Goal: Task Accomplishment & Management: Manage account settings

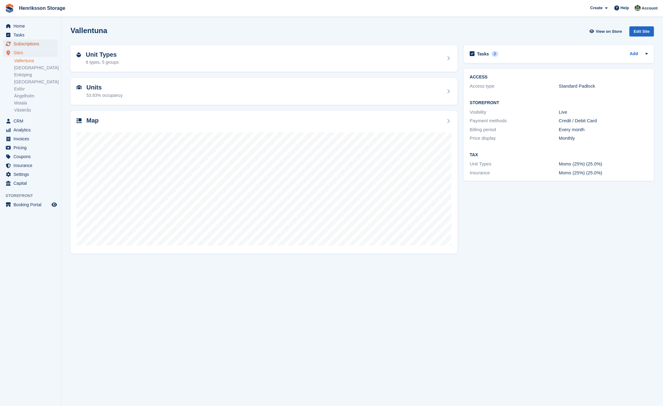
click at [32, 44] on span "Subscriptions" at bounding box center [31, 44] width 37 height 9
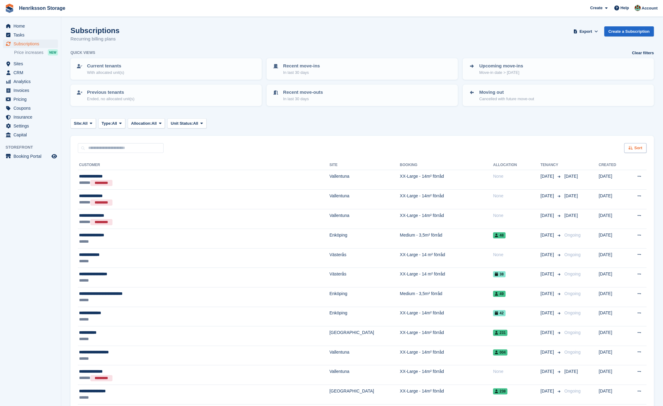
click at [635, 146] on span "Sort" at bounding box center [639, 148] width 8 height 6
click at [612, 186] on span "Move in date" at bounding box center [610, 186] width 25 height 5
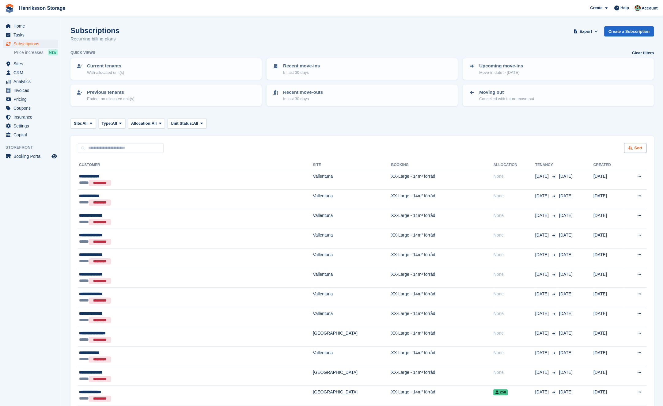
click at [635, 149] on span "Sort" at bounding box center [639, 148] width 8 height 6
click at [612, 220] on span "Move in (newest first)" at bounding box center [619, 219] width 44 height 5
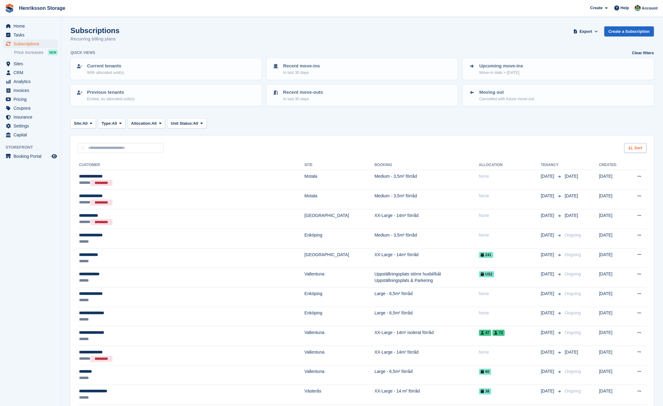
click at [629, 149] on icon at bounding box center [631, 148] width 5 height 4
click at [511, 144] on div "Sort Sort by Customer name Date created Move in date Move out date Move in (old…" at bounding box center [363, 144] width 584 height 17
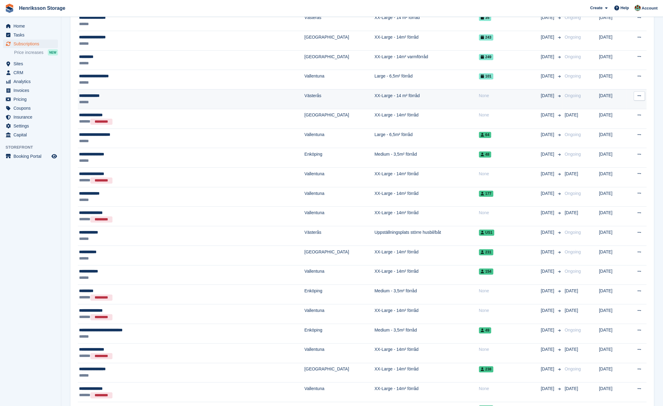
scroll to position [568, 0]
click at [479, 94] on div "None" at bounding box center [510, 96] width 62 height 6
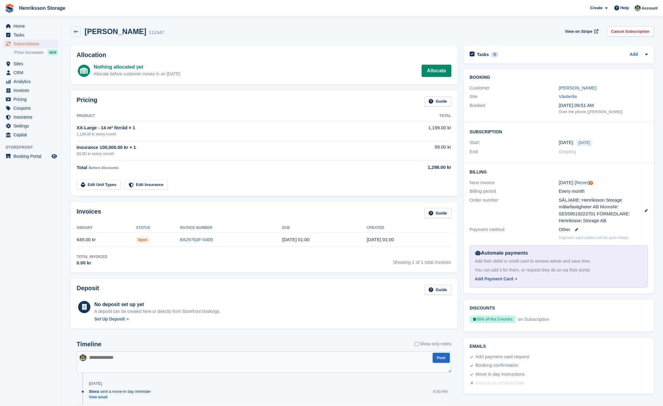
click at [385, 30] on div "Jan Wallenius 111547 View on Stripe Cancel Subscription" at bounding box center [363, 31] width 584 height 10
click at [371, 103] on div "Pricing Guide" at bounding box center [264, 104] width 375 height 14
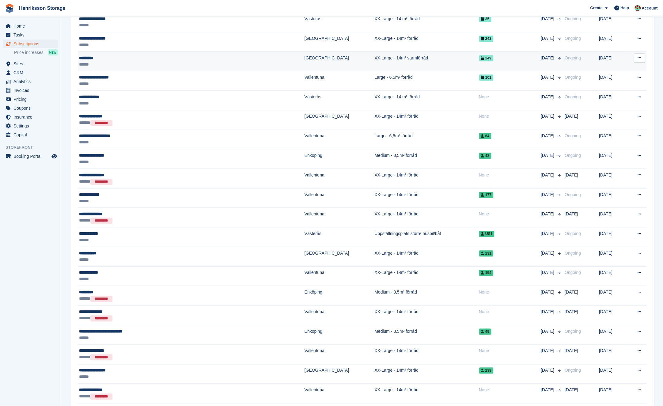
scroll to position [507, 0]
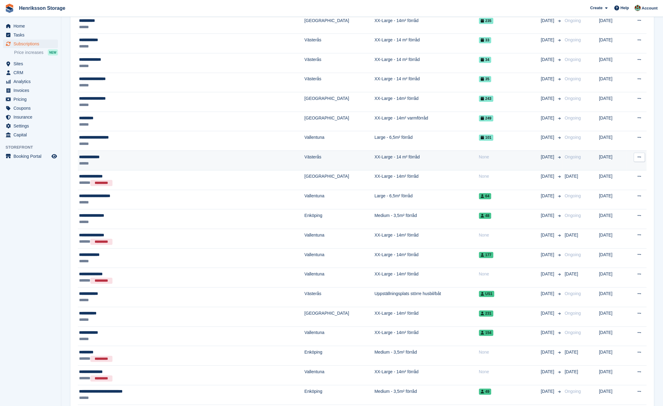
click at [375, 154] on td "XX-Large - 14 m² förråd" at bounding box center [427, 161] width 105 height 20
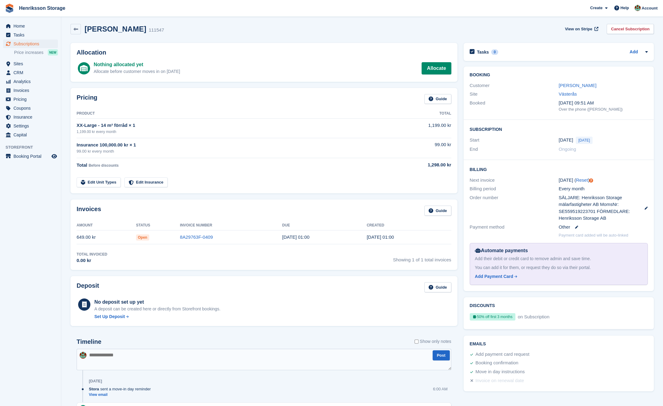
scroll to position [3, 0]
drag, startPoint x: 251, startPoint y: 233, endPoint x: 230, endPoint y: 234, distance: 20.9
click at [251, 233] on td "8A29763F-0409" at bounding box center [231, 237] width 102 height 14
click at [573, 86] on link "[PERSON_NAME]" at bounding box center [578, 84] width 38 height 5
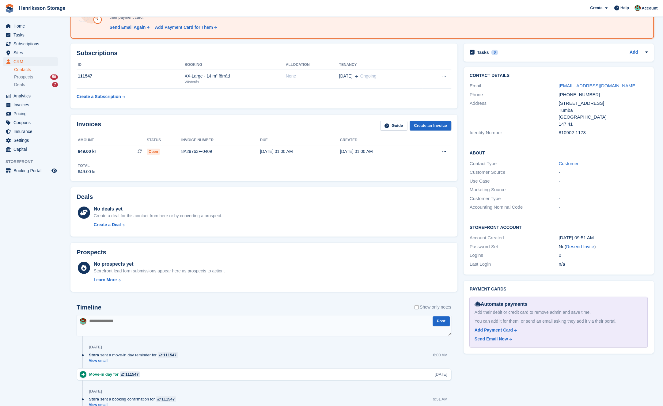
scroll to position [121, 0]
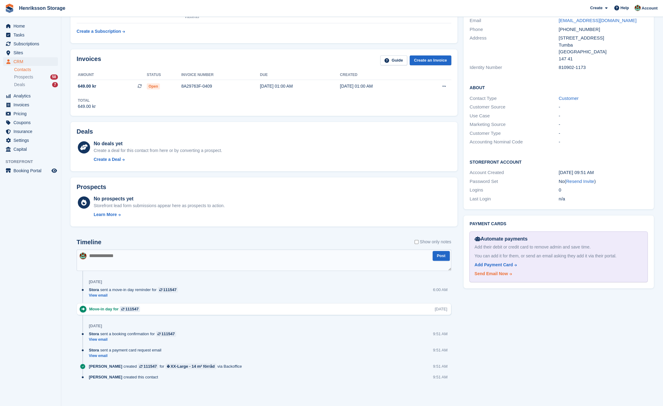
click at [484, 276] on div "Send Email Now" at bounding box center [491, 274] width 33 height 6
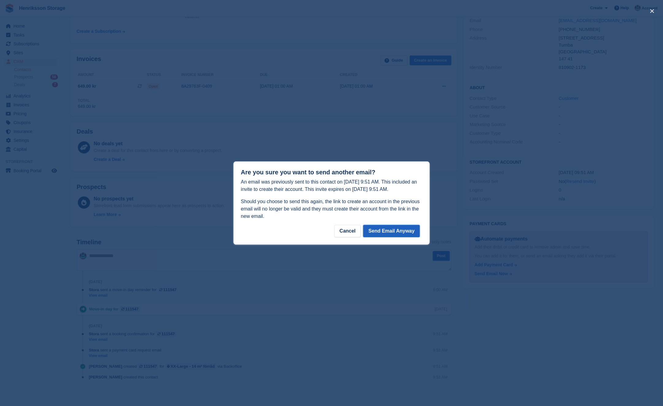
click at [391, 231] on button "Send Email Anyway" at bounding box center [391, 231] width 57 height 12
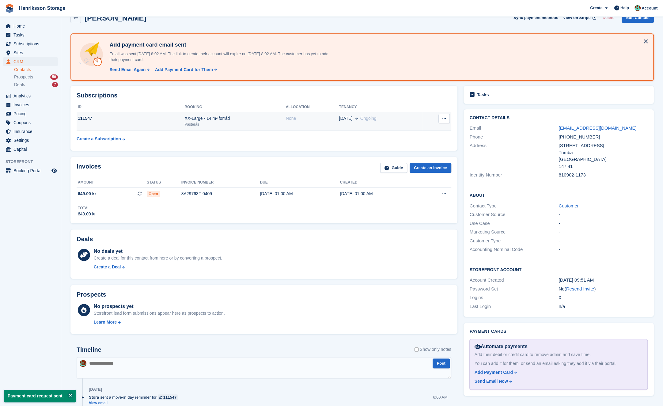
scroll to position [0, 0]
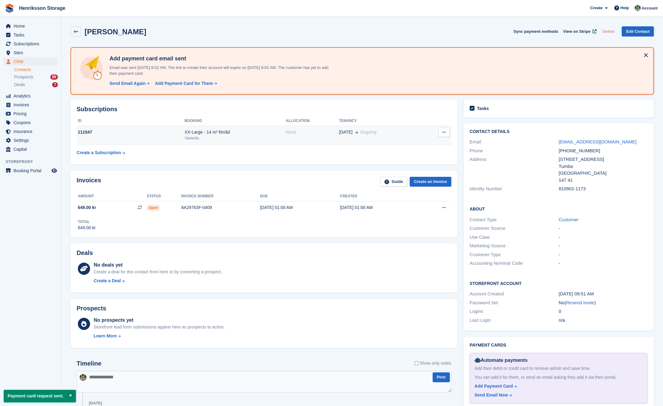
click at [315, 138] on td "None" at bounding box center [312, 135] width 53 height 19
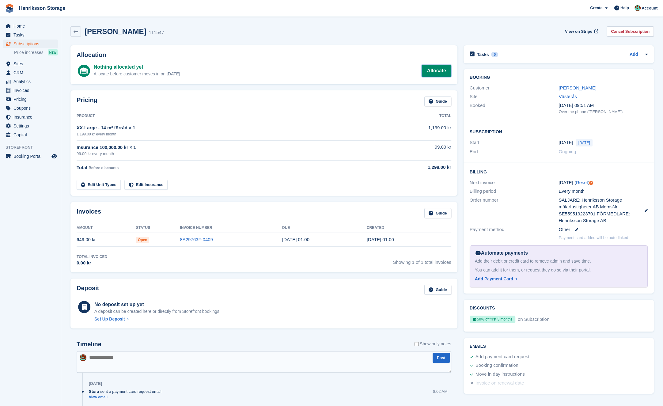
click at [429, 69] on link "Allocate" at bounding box center [436, 71] width 29 height 12
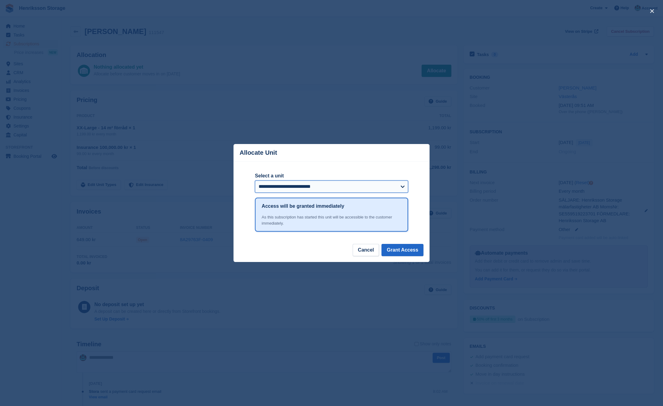
click at [371, 186] on select "**********" at bounding box center [331, 187] width 153 height 12
click at [396, 251] on button "Grant Access" at bounding box center [403, 250] width 42 height 12
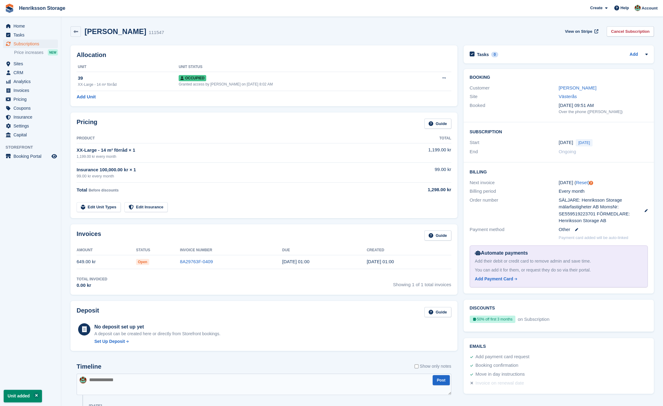
click at [208, 29] on div "[PERSON_NAME] 111547 View on Stripe Cancel Subscription" at bounding box center [363, 31] width 584 height 10
click at [37, 42] on span "Subscriptions" at bounding box center [31, 44] width 37 height 9
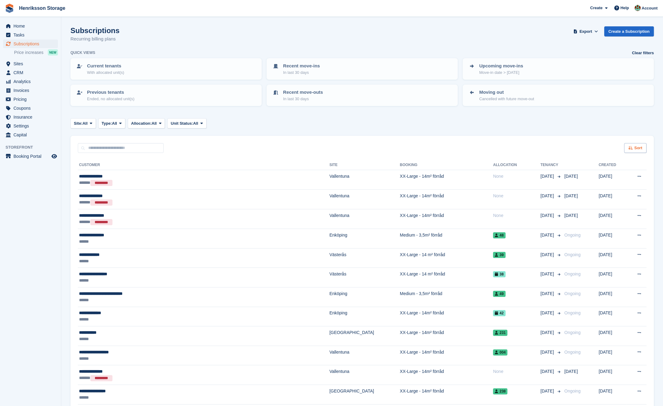
click at [636, 151] on div "Sort" at bounding box center [635, 148] width 22 height 10
drag, startPoint x: 635, startPoint y: 153, endPoint x: 628, endPoint y: 176, distance: 23.8
click at [629, 153] on div "Sort Sort by Customer name Date created Move in date Move out date Created (old…" at bounding box center [635, 148] width 22 height 10
click at [617, 185] on span "Move in date" at bounding box center [610, 186] width 25 height 5
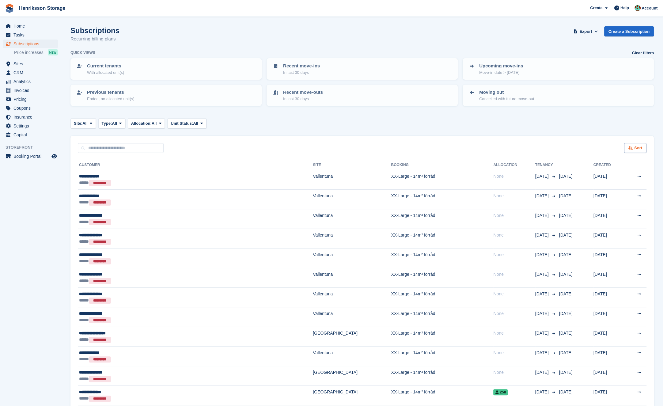
click at [634, 147] on div "Sort" at bounding box center [635, 148] width 22 height 10
click at [621, 221] on span "Move in (newest first)" at bounding box center [619, 219] width 44 height 5
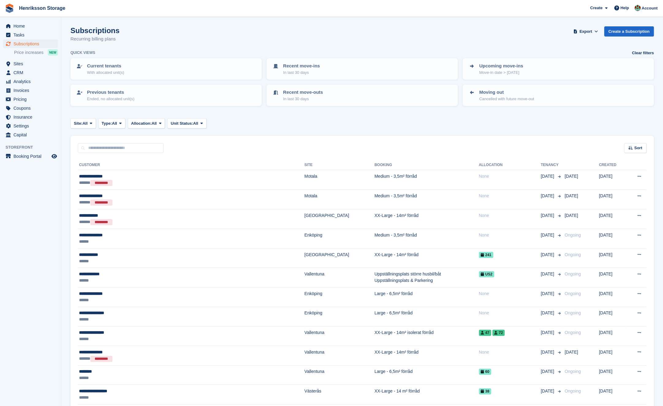
click at [522, 120] on div "Site: All All Vallentuna Halmstad Enköping Kristianstad Eslöv Ängelholm Motala …" at bounding box center [363, 123] width 584 height 10
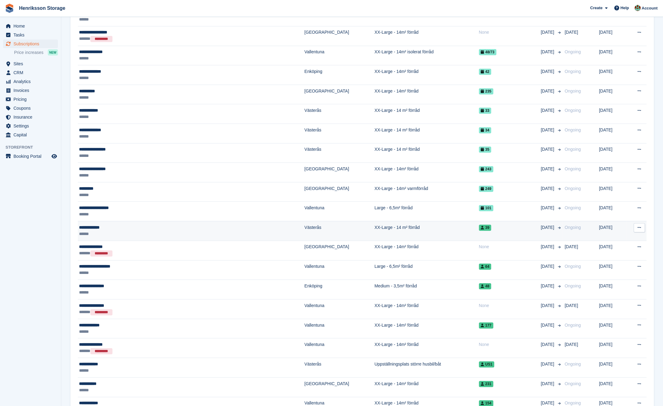
scroll to position [437, 0]
click at [516, 225] on div "39" at bounding box center [510, 227] width 62 height 6
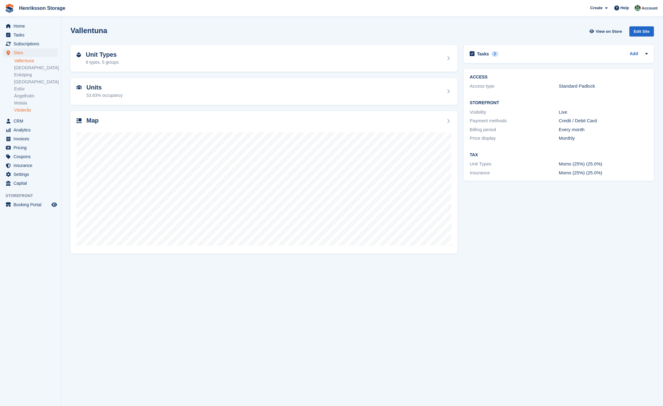
click at [34, 109] on link "Västerås" at bounding box center [36, 110] width 44 height 6
click at [276, 123] on div "Map" at bounding box center [264, 121] width 375 height 8
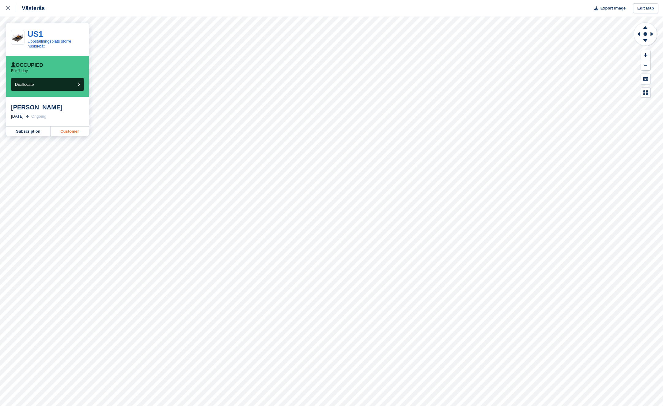
click at [77, 128] on link "Customer" at bounding box center [70, 132] width 38 height 10
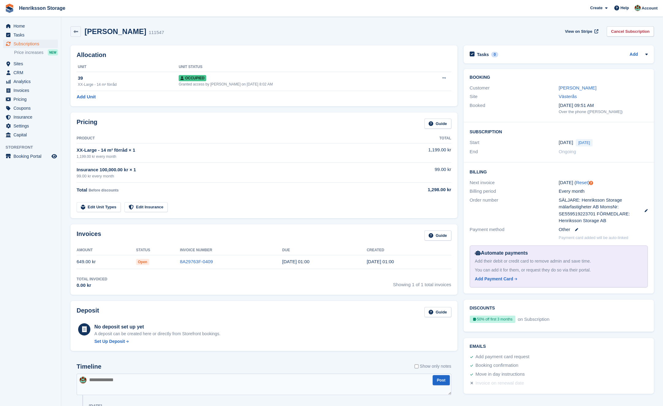
click at [284, 37] on div "[PERSON_NAME] 111547 View on Stripe Cancel Subscription" at bounding box center [362, 32] width 590 height 19
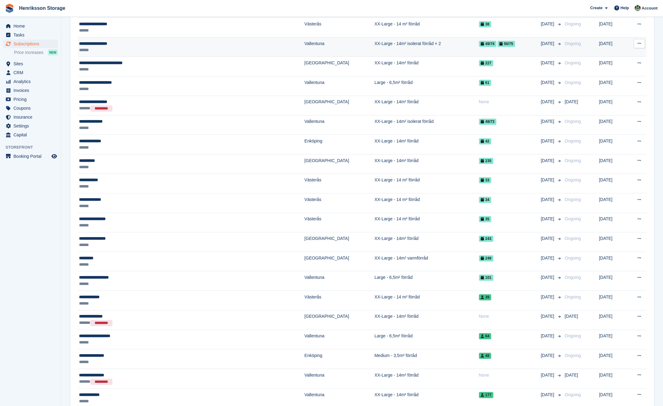
scroll to position [383, 0]
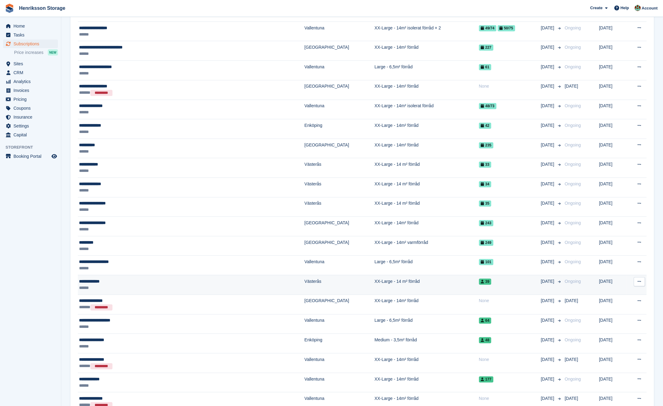
click at [376, 277] on td "XX-Large - 14 m² förråd" at bounding box center [427, 285] width 105 height 20
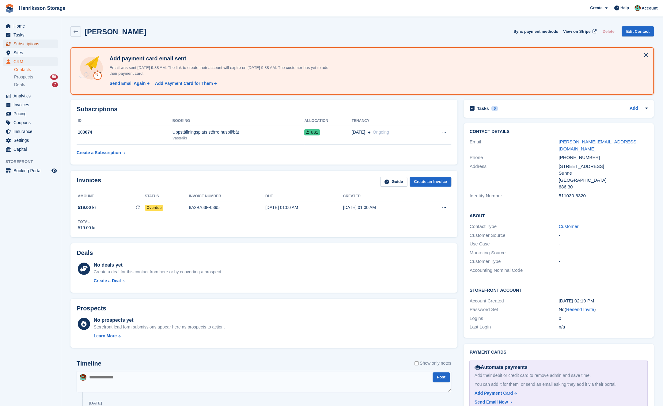
click at [30, 44] on span "Subscriptions" at bounding box center [31, 44] width 37 height 9
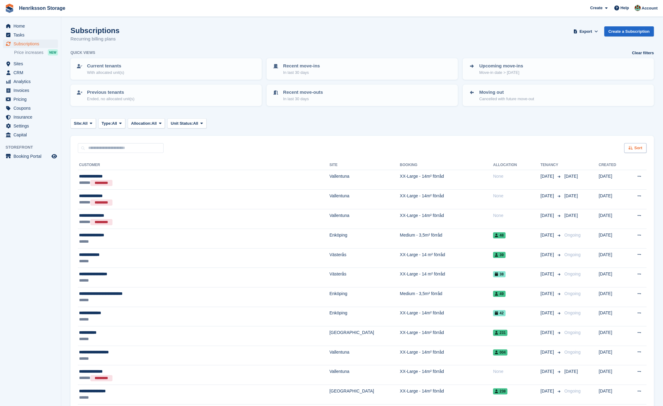
click at [626, 147] on div "Sort" at bounding box center [635, 148] width 22 height 10
click at [613, 187] on span "Move in date" at bounding box center [610, 186] width 25 height 5
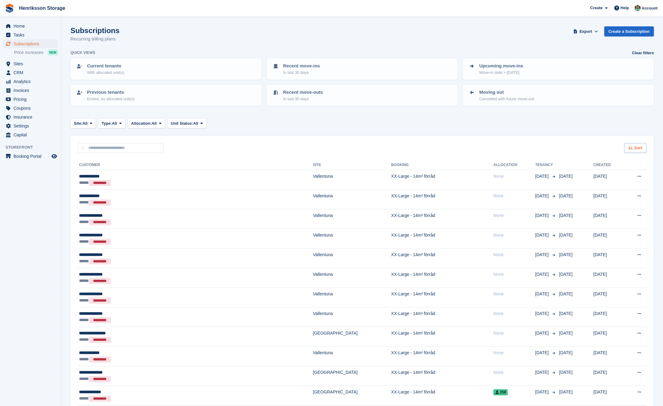
click at [629, 152] on div "Sort" at bounding box center [635, 148] width 22 height 10
drag, startPoint x: 617, startPoint y: 219, endPoint x: 617, endPoint y: 209, distance: 9.8
click at [617, 219] on span "Move in (newest first)" at bounding box center [619, 219] width 44 height 5
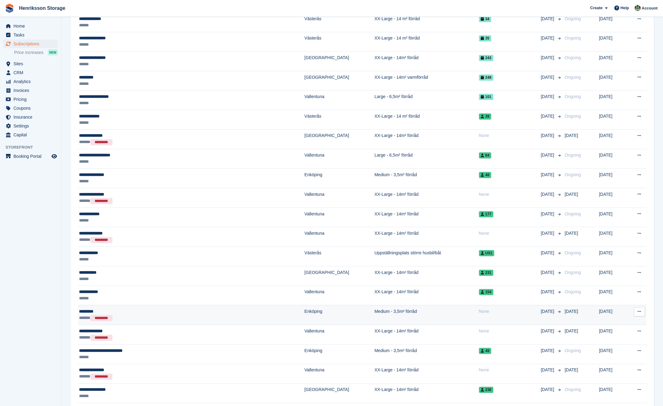
scroll to position [554, 0]
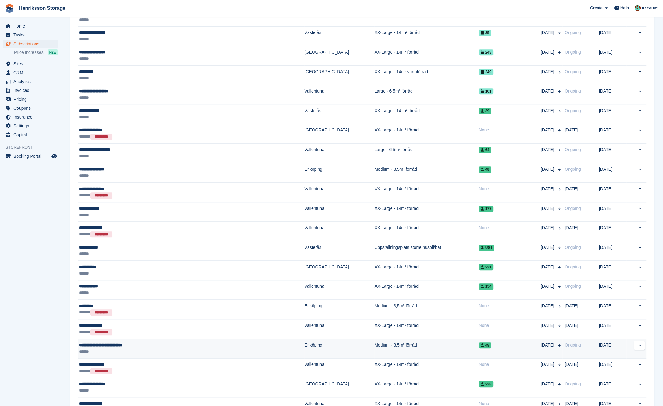
click at [375, 339] on td "Medium - 3,5m² förråd" at bounding box center [427, 349] width 105 height 20
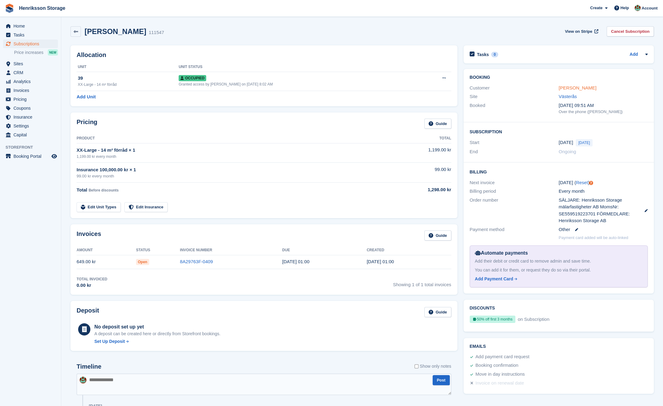
click at [575, 86] on link "[PERSON_NAME]" at bounding box center [578, 87] width 38 height 5
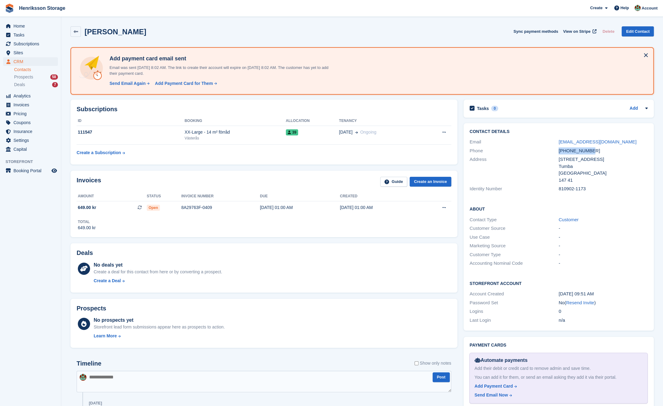
drag, startPoint x: 593, startPoint y: 149, endPoint x: 557, endPoint y: 153, distance: 36.1
click at [557, 153] on div "Phone [PHONE_NUMBER]" at bounding box center [559, 151] width 178 height 9
copy div "[PHONE_NUMBER]"
click at [134, 166] on div "Subscriptions ID Booking Allocation Tenancy 111547 XX-Large - 14 m² förråd Väst…" at bounding box center [263, 132] width 393 height 71
click at [572, 150] on div "[PHONE_NUMBER]" at bounding box center [603, 150] width 89 height 7
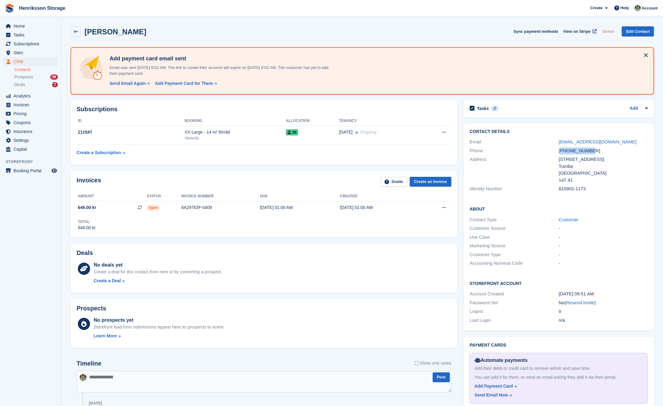
click at [572, 150] on div "[PHONE_NUMBER]" at bounding box center [603, 150] width 89 height 7
click at [572, 150] on div "+46707821825" at bounding box center [603, 150] width 89 height 7
click at [571, 151] on div "+46707821825" at bounding box center [603, 150] width 89 height 7
click at [570, 151] on div "+46707821825" at bounding box center [603, 150] width 89 height 7
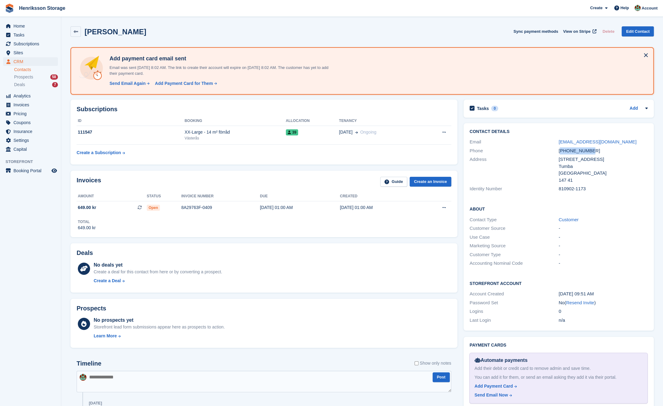
click at [570, 151] on div "+46707821825" at bounding box center [603, 150] width 89 height 7
click at [570, 152] on div "+46707821825" at bounding box center [603, 150] width 89 height 7
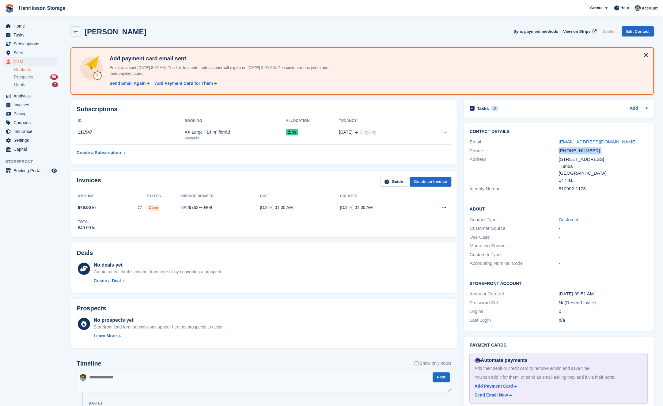
click at [570, 152] on div "+46707821825" at bounding box center [603, 150] width 89 height 7
click at [569, 150] on div "+46707821825" at bounding box center [603, 150] width 89 height 7
click at [284, 168] on div "Invoices Guide Create an Invoice Amount Status Invoice number Due Created 649.0…" at bounding box center [263, 204] width 393 height 73
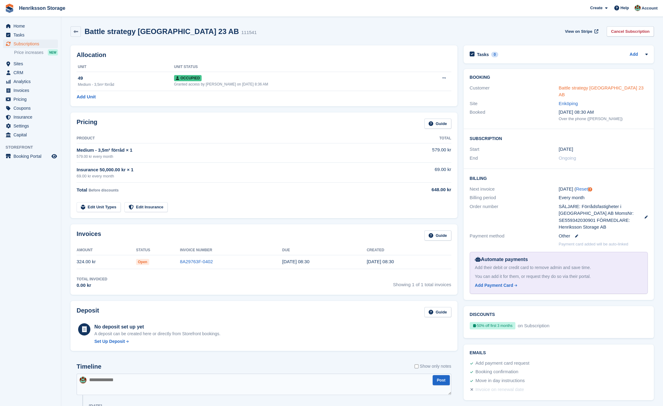
click at [578, 88] on link "Battle strategy [GEOGRAPHIC_DATA] 23 AB" at bounding box center [601, 91] width 85 height 12
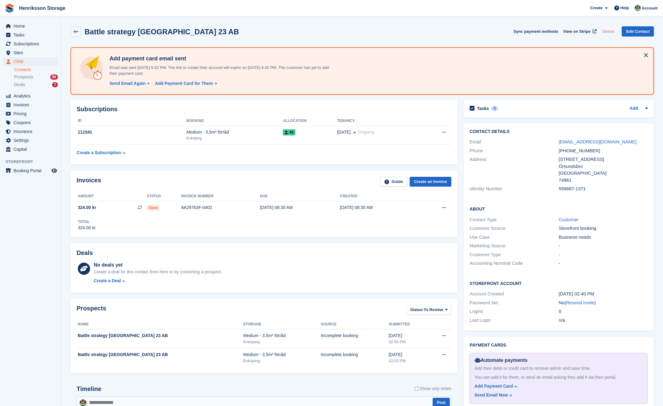
click at [574, 151] on div "[PHONE_NUMBER]" at bounding box center [603, 150] width 89 height 7
copy div "+46700317319"
click at [222, 208] on div "8A29763F-0402" at bounding box center [220, 207] width 79 height 6
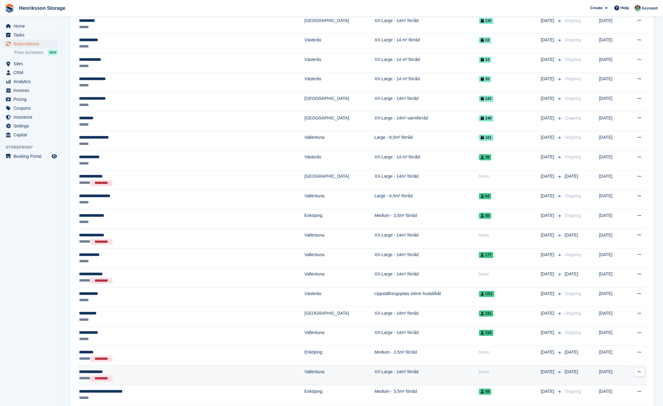
scroll to position [508, 0]
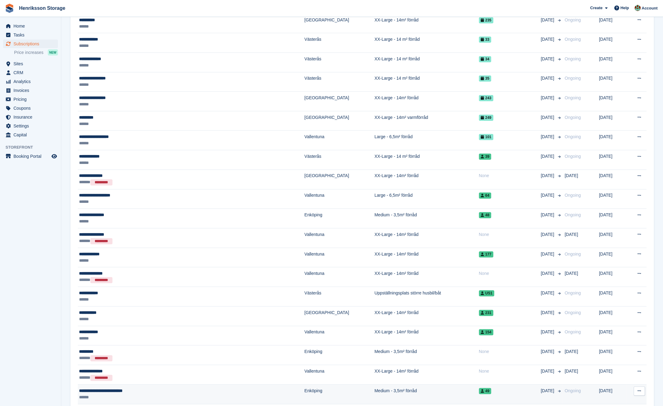
click at [152, 388] on div "**********" at bounding box center [150, 391] width 143 height 6
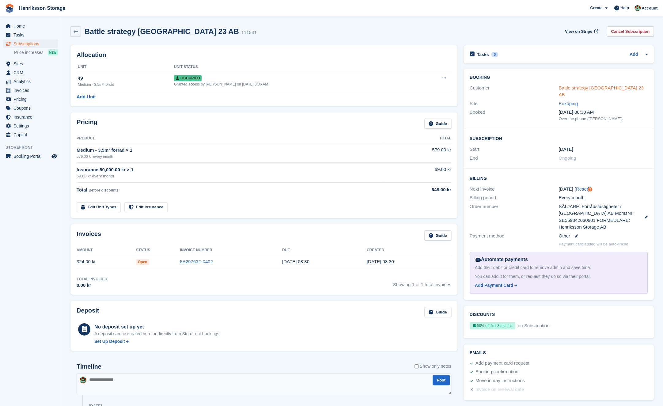
click at [565, 87] on link "Battle strategy sweden 23 AB" at bounding box center [601, 91] width 85 height 12
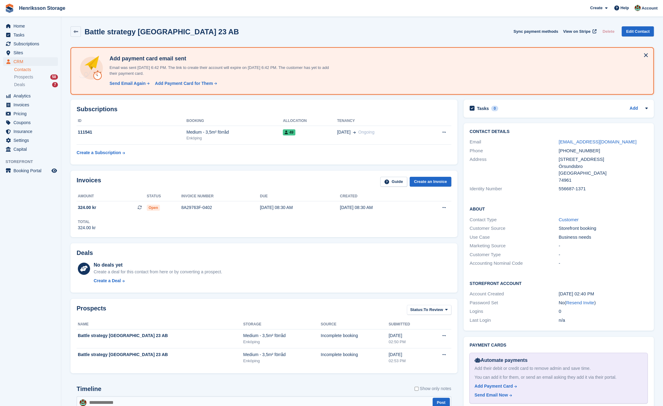
click at [569, 151] on div "+46700317319" at bounding box center [603, 150] width 89 height 7
click at [47, 268] on aside "Home Tasks Subscriptions Subscriptions Subscriptions Price increases NEW Price …" at bounding box center [30, 204] width 61 height 375
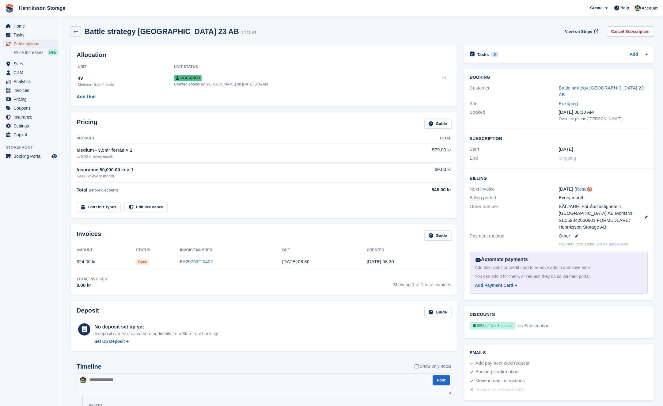
click at [36, 44] on span "Subscriptions" at bounding box center [31, 44] width 37 height 9
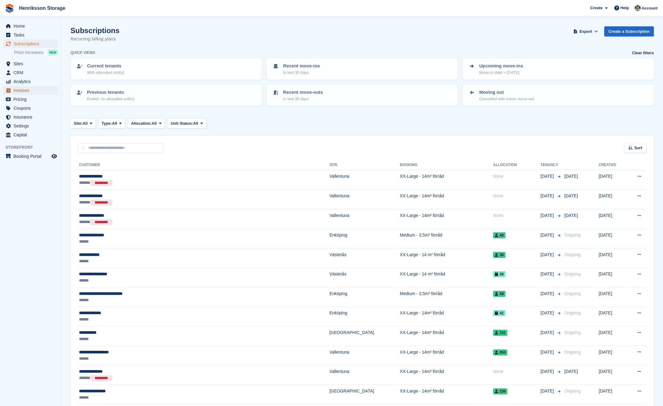
click at [42, 90] on span "Invoices" at bounding box center [31, 90] width 37 height 9
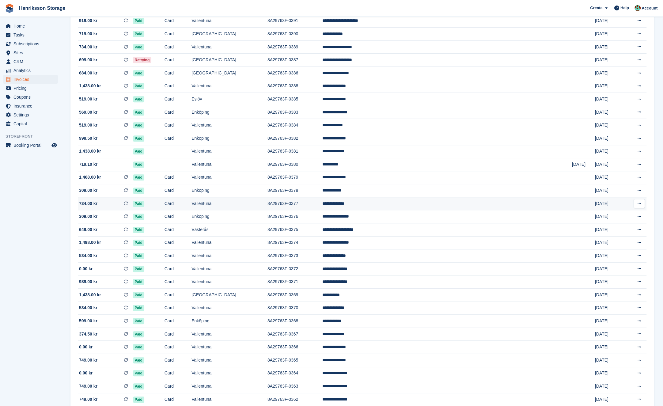
scroll to position [382, 0]
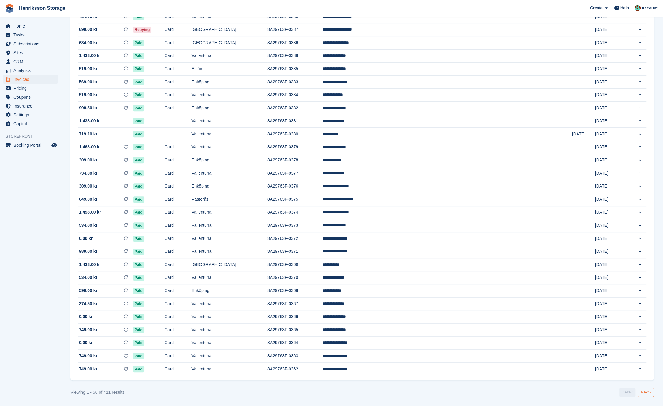
click at [642, 392] on link "Next ›" at bounding box center [646, 392] width 16 height 9
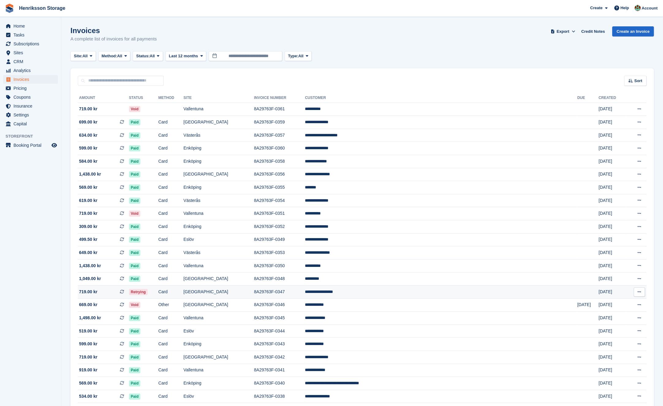
click at [254, 295] on td "[GEOGRAPHIC_DATA]" at bounding box center [219, 292] width 71 height 13
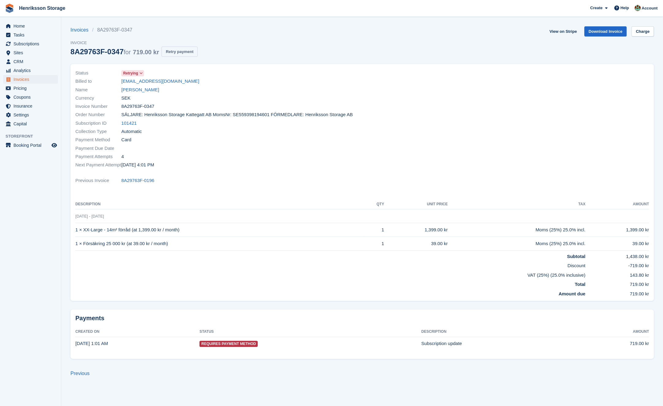
click at [186, 51] on button "Retry payment" at bounding box center [180, 52] width 36 height 10
click at [148, 87] on link "[PERSON_NAME]" at bounding box center [140, 89] width 38 height 7
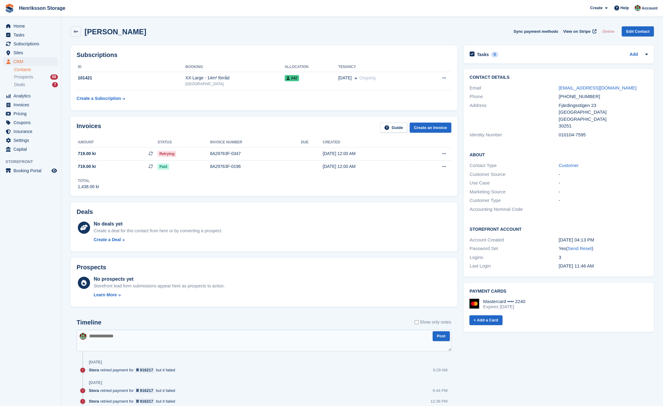
click at [576, 98] on div "[PHONE_NUMBER]" at bounding box center [603, 96] width 89 height 7
click at [248, 202] on div "Deals No deals yet Create a deal for this contact from here or by converting a …" at bounding box center [264, 226] width 387 height 49
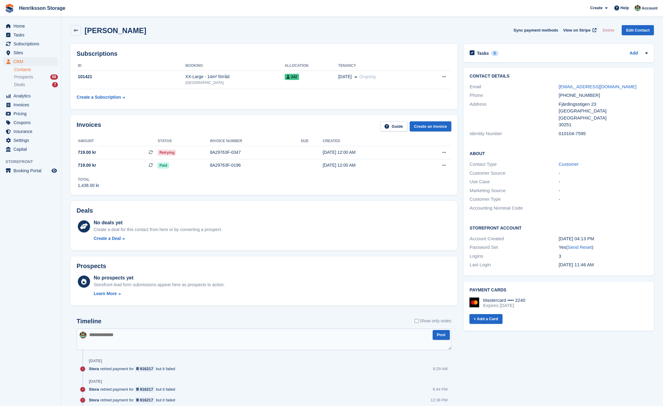
scroll to position [2, 0]
click at [162, 26] on div "Alaa Aldin Algreet Sync payment methods View on Stripe Delete Edit Contact" at bounding box center [363, 30] width 584 height 10
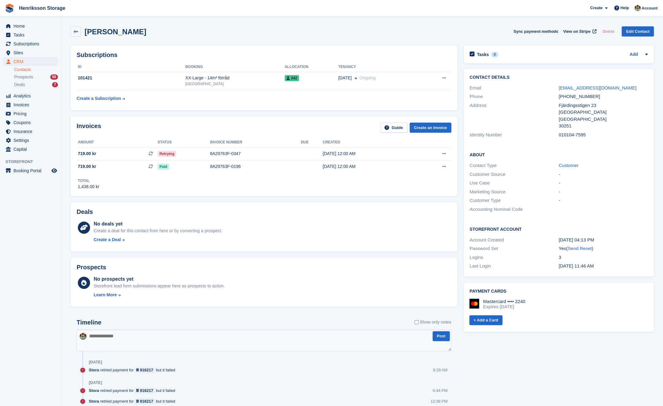
scroll to position [2, 0]
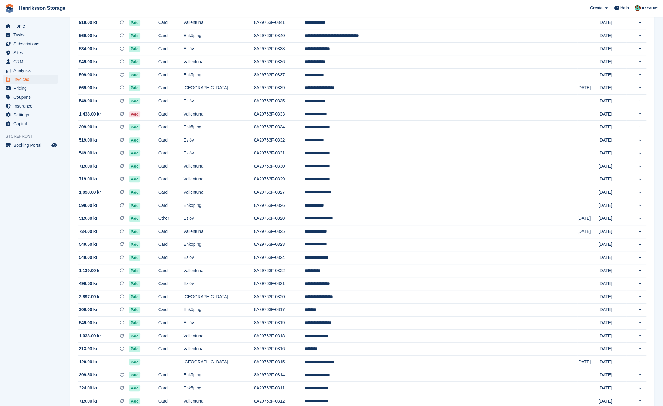
scroll to position [382, 0]
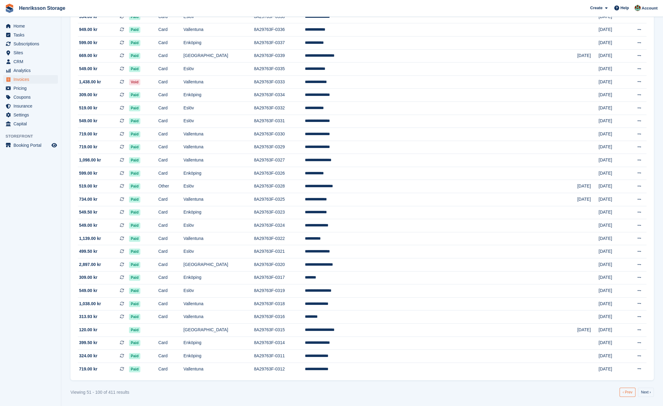
click at [626, 395] on link "‹ Prev" at bounding box center [628, 392] width 16 height 9
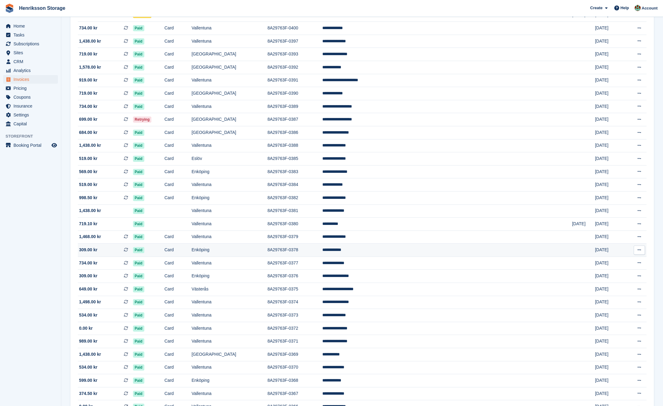
scroll to position [128, 0]
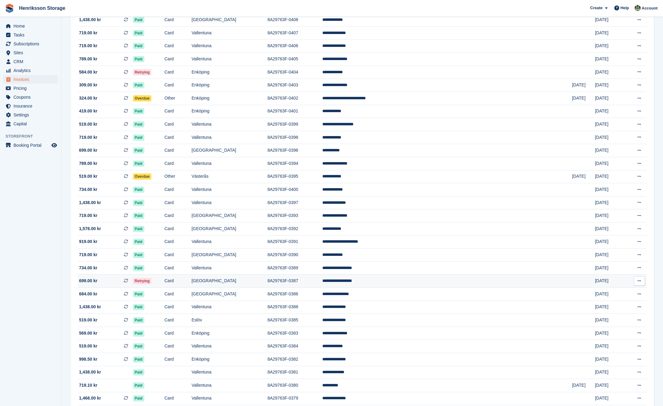
click at [322, 277] on td "8A29763F-0387" at bounding box center [295, 281] width 55 height 13
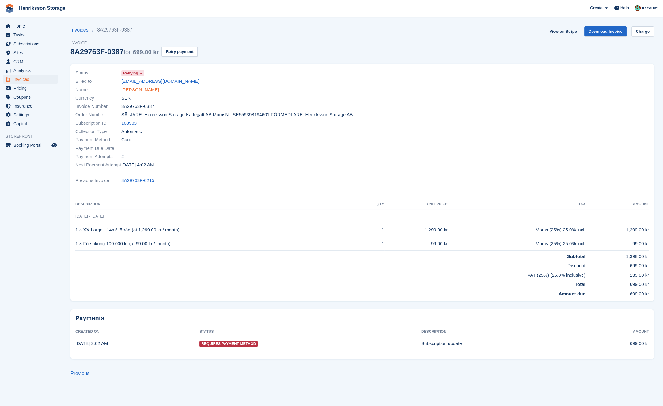
click at [149, 91] on link "[PERSON_NAME]" at bounding box center [140, 89] width 38 height 7
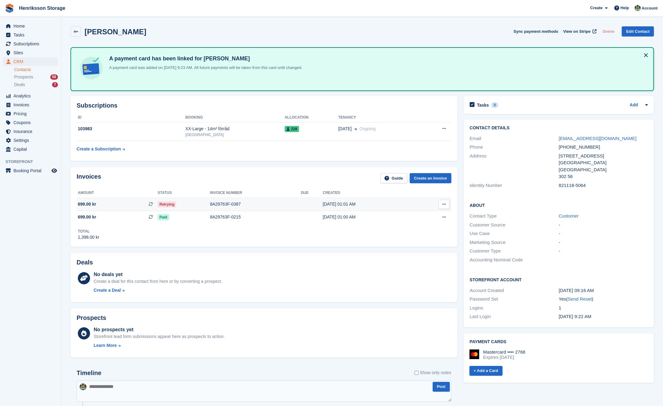
click at [266, 205] on div "8A29763F-0387" at bounding box center [255, 204] width 91 height 6
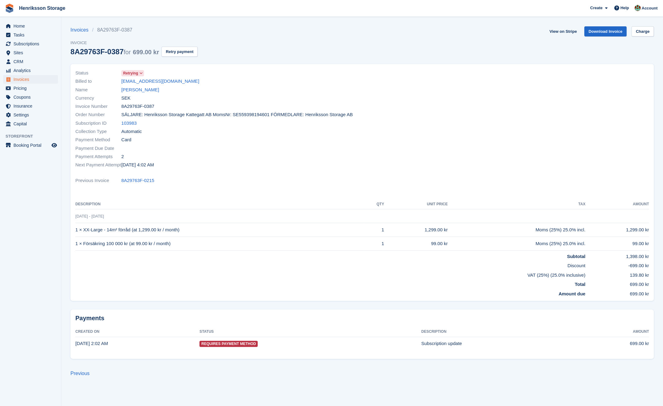
click at [198, 44] on span "Invoice" at bounding box center [134, 43] width 127 height 6
click at [198, 51] on button "Retry payment" at bounding box center [180, 52] width 36 height 10
click at [156, 89] on link "[PERSON_NAME]" at bounding box center [140, 89] width 38 height 7
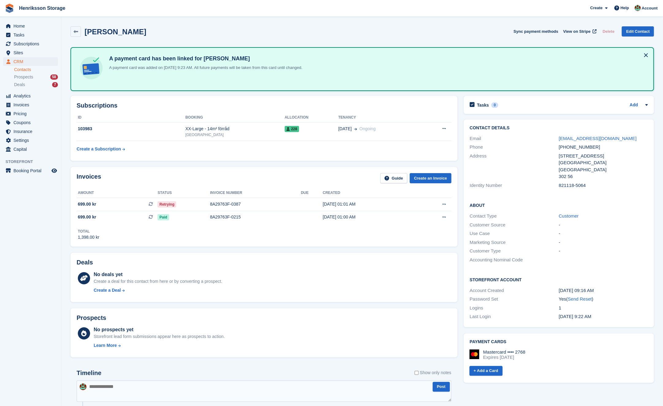
click at [578, 146] on div "[PHONE_NUMBER]" at bounding box center [603, 147] width 89 height 7
click at [578, 146] on div "+46705885015" at bounding box center [603, 147] width 89 height 7
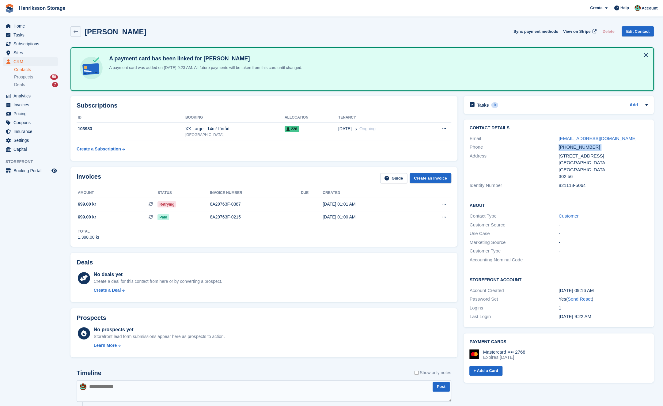
copy div "+46705885015"
click at [599, 144] on div "+46705885015" at bounding box center [603, 147] width 89 height 7
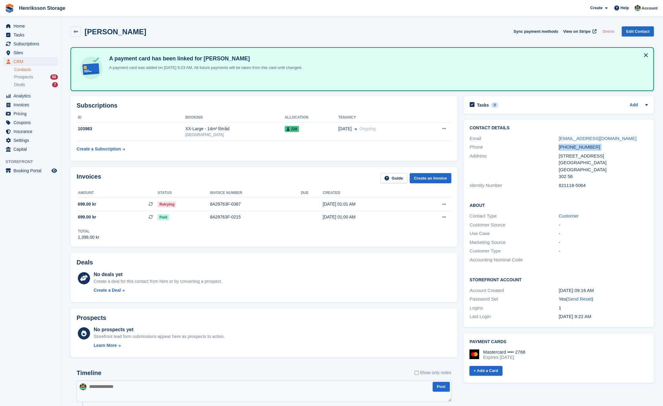
click at [599, 144] on div "+46705885015" at bounding box center [603, 147] width 89 height 7
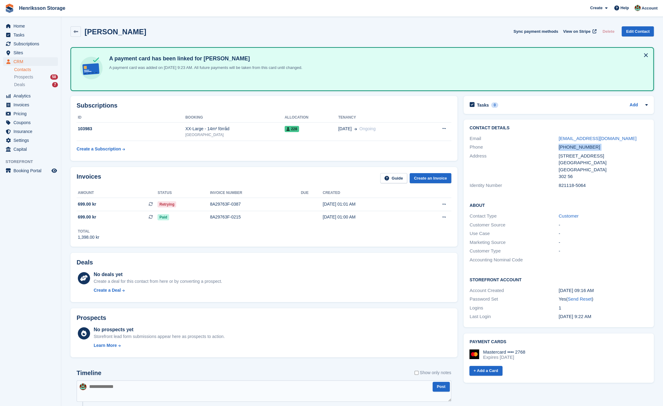
click at [599, 144] on div "+46705885015" at bounding box center [603, 147] width 89 height 7
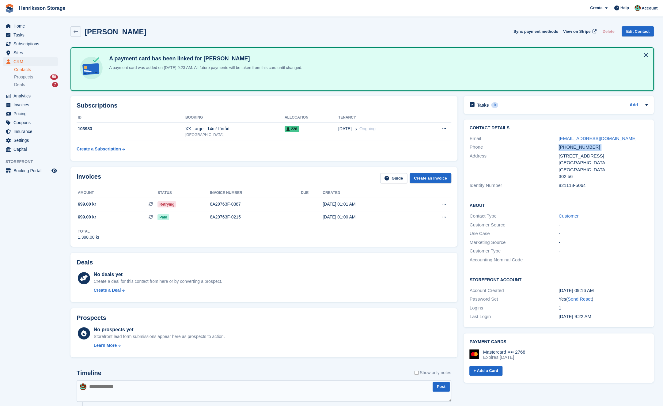
click at [599, 144] on div "+46705885015" at bounding box center [603, 147] width 89 height 7
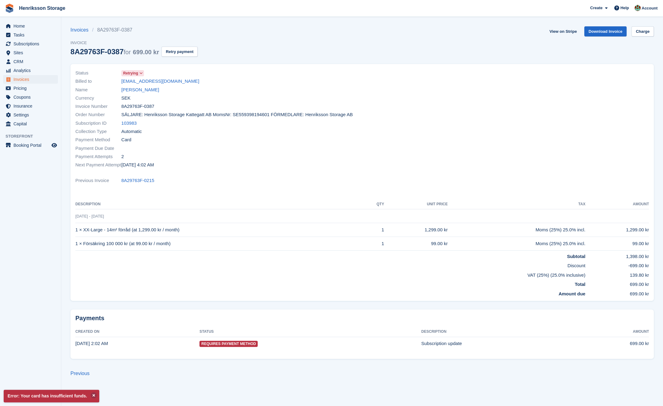
drag, startPoint x: 418, startPoint y: 159, endPoint x: 408, endPoint y: 155, distance: 10.6
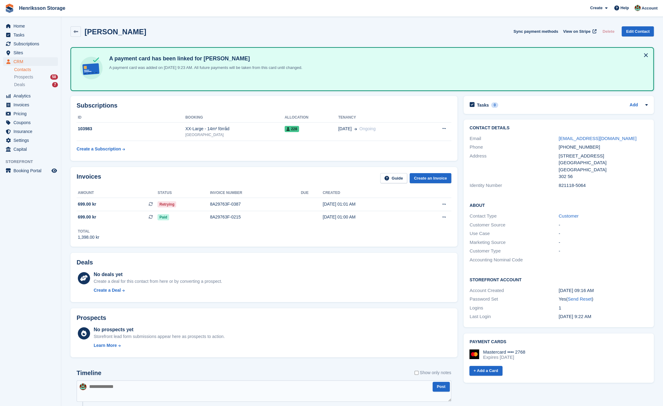
drag, startPoint x: 355, startPoint y: 145, endPoint x: 335, endPoint y: 144, distance: 19.9
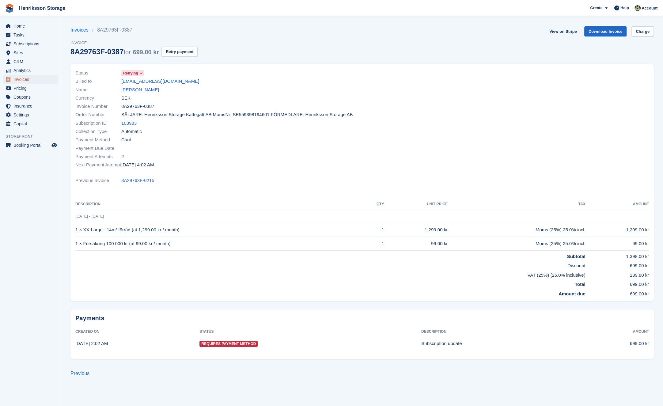
click at [30, 78] on span "Invoices" at bounding box center [31, 79] width 37 height 9
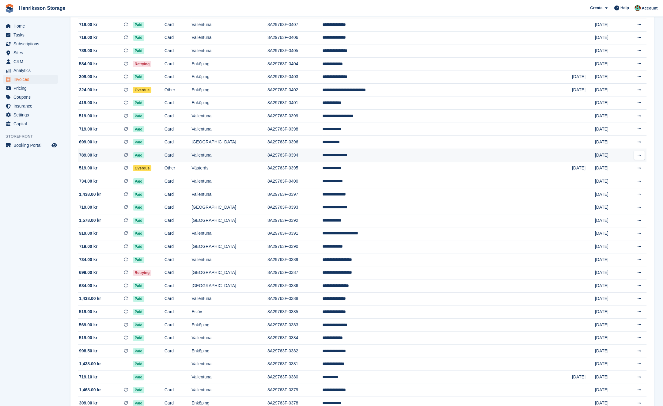
scroll to position [126, 0]
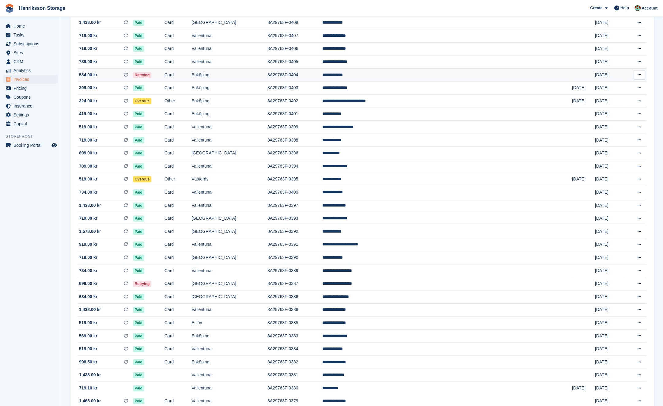
click at [268, 77] on td "Enköping" at bounding box center [230, 74] width 76 height 13
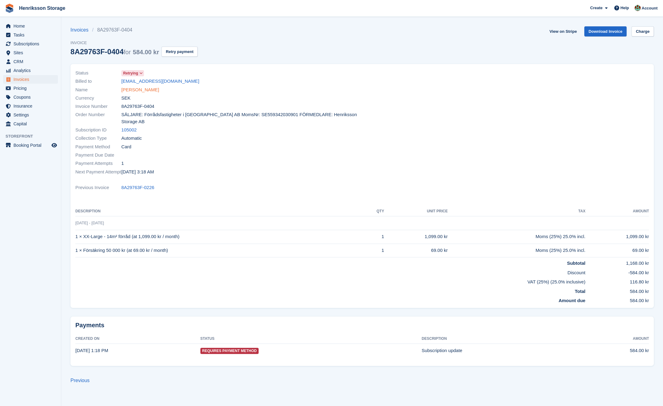
click at [141, 87] on link "Nyota Mangapi" at bounding box center [140, 89] width 38 height 7
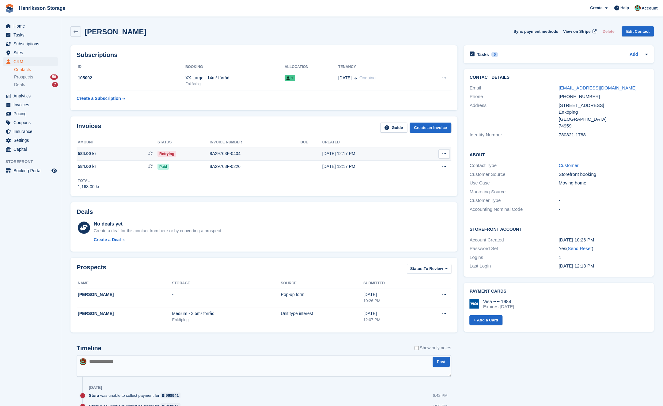
click at [207, 152] on div "Retrying" at bounding box center [184, 154] width 52 height 6
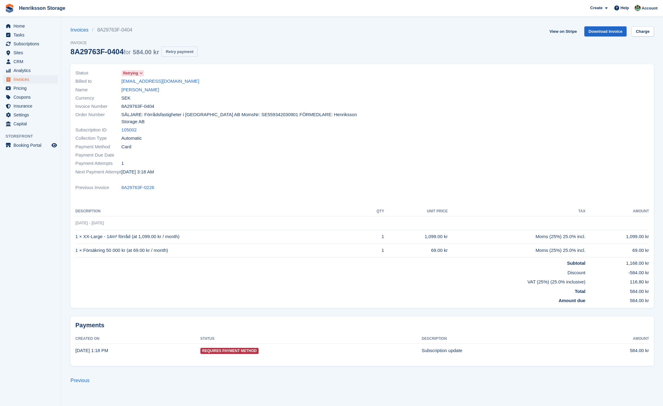
click at [182, 53] on button "Retry payment" at bounding box center [180, 52] width 36 height 10
click at [170, 95] on div "Currency SEK" at bounding box center [216, 98] width 283 height 8
click at [151, 91] on link "Nyota Mangapi" at bounding box center [140, 89] width 38 height 7
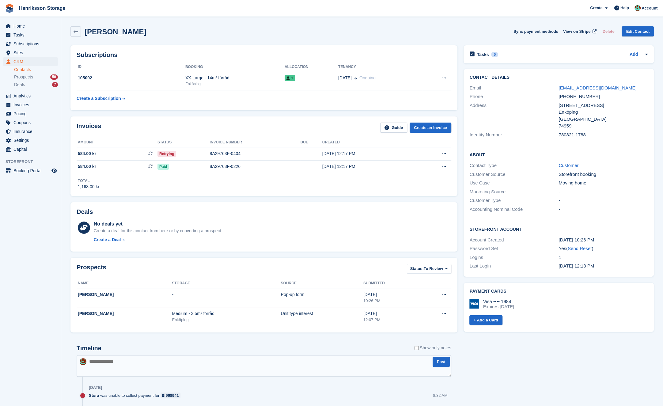
click at [572, 93] on div "Phone +46739333309" at bounding box center [559, 96] width 178 height 9
click at [572, 95] on div "+46739333309" at bounding box center [603, 96] width 89 height 7
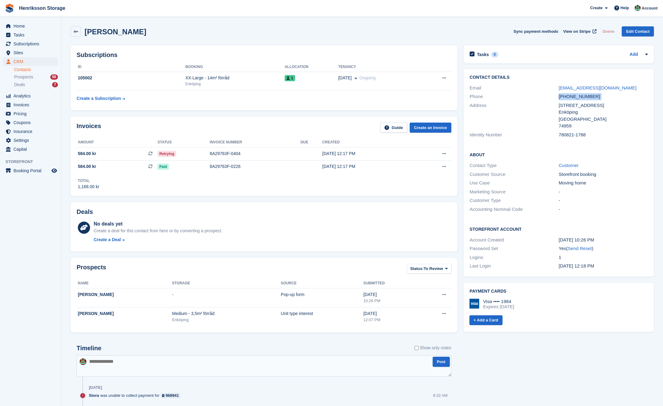
copy div "+46739333309"
click at [33, 101] on span "Invoices" at bounding box center [31, 105] width 37 height 9
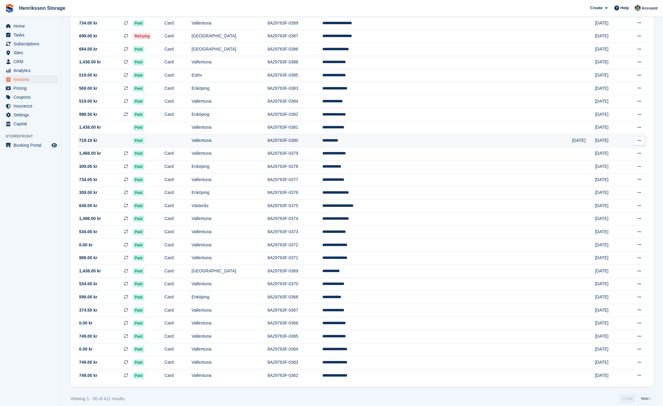
scroll to position [382, 0]
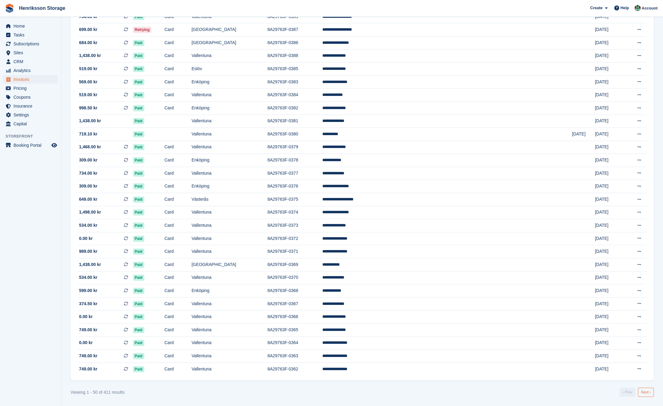
click at [651, 391] on link "Next ›" at bounding box center [646, 392] width 16 height 9
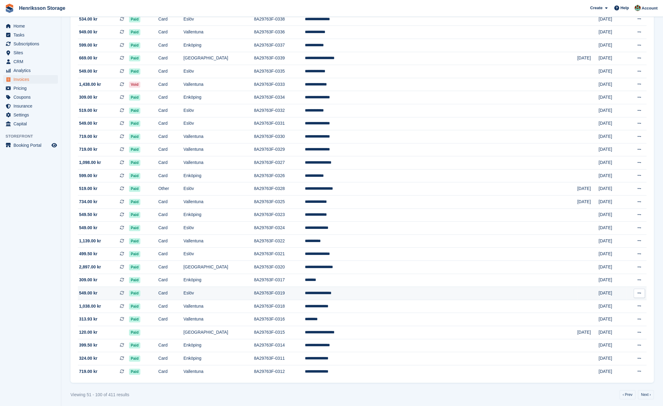
scroll to position [382, 0]
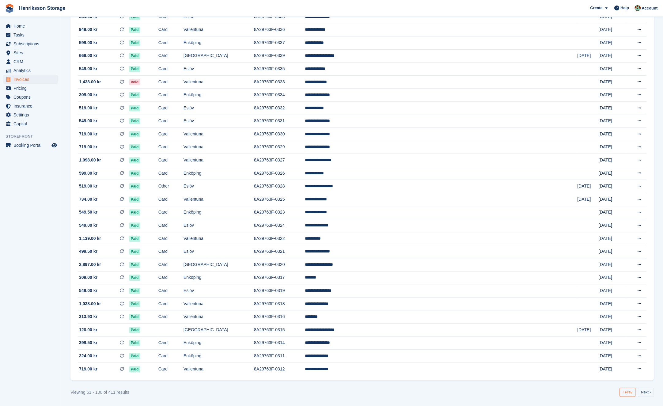
click at [627, 390] on link "‹ Prev" at bounding box center [628, 392] width 16 height 9
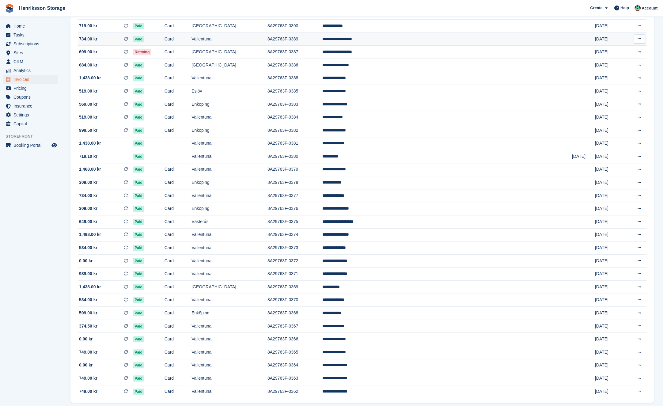
scroll to position [354, 0]
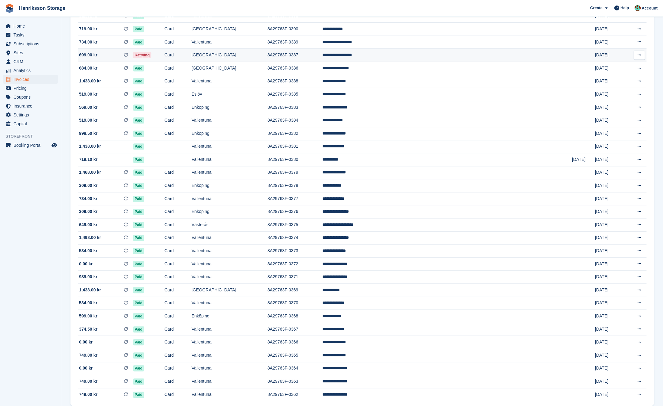
click at [322, 52] on td "8A29763F-0387" at bounding box center [295, 55] width 55 height 13
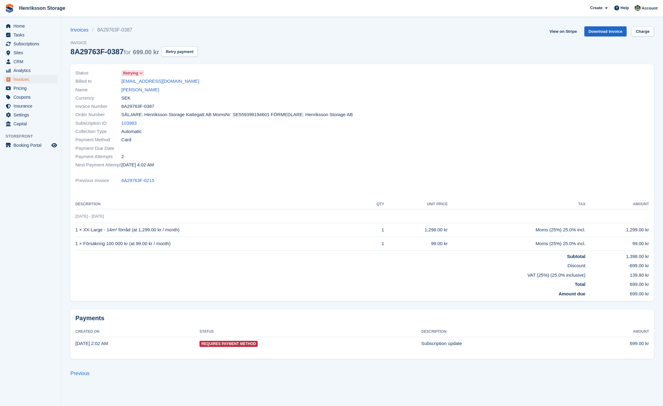
click at [143, 72] on icon at bounding box center [140, 73] width 3 height 4
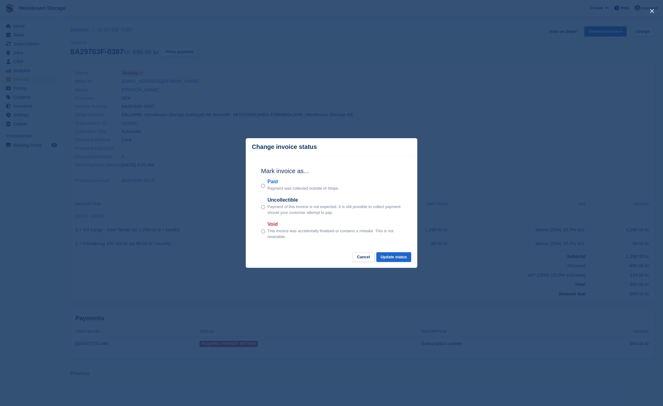
click at [333, 97] on div "close" at bounding box center [331, 203] width 663 height 406
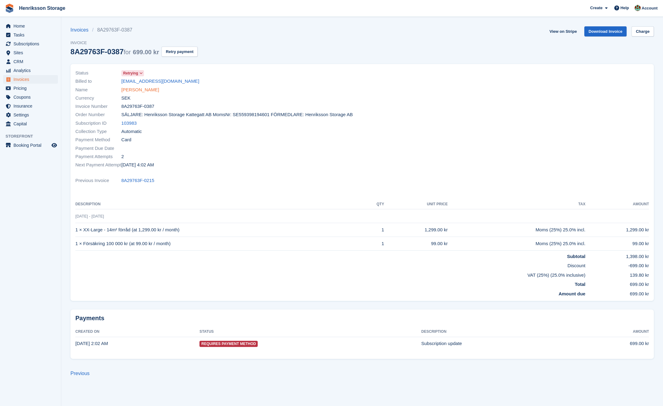
click at [136, 92] on link "Kristina Gustafsson" at bounding box center [140, 89] width 38 height 7
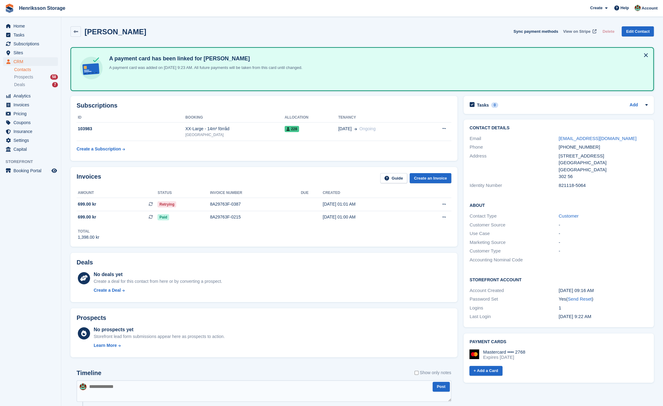
click at [568, 35] on link "View on Stripe" at bounding box center [579, 31] width 37 height 10
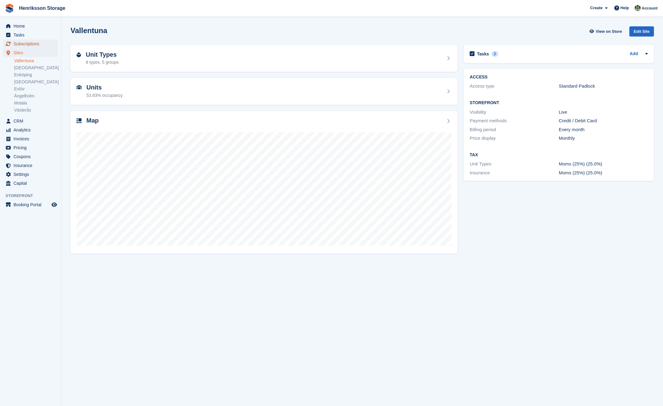
click at [33, 46] on span "Subscriptions" at bounding box center [31, 44] width 37 height 9
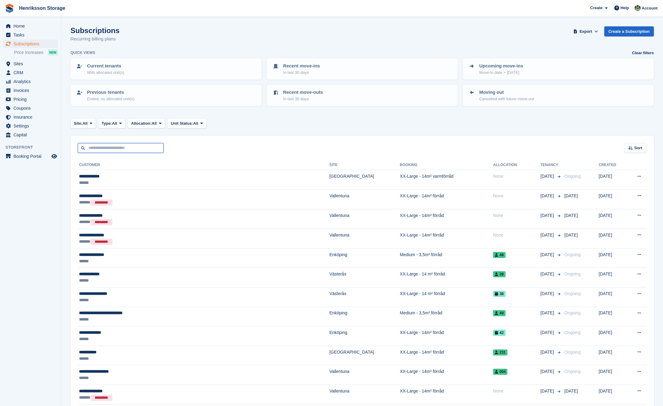
click at [111, 150] on input "text" at bounding box center [121, 148] width 86 height 10
paste input "**********"
type input "**********"
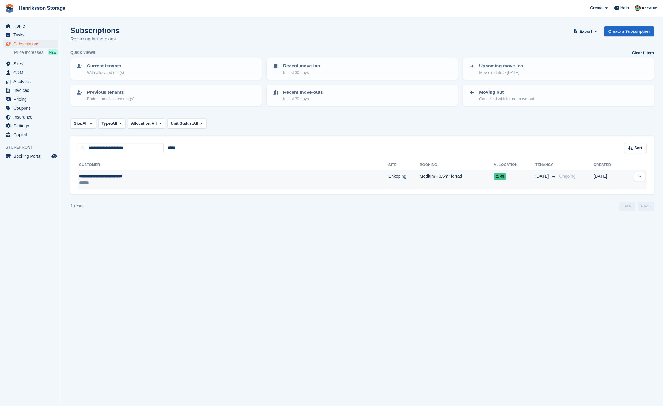
click at [145, 174] on div "**********" at bounding box center [167, 176] width 177 height 6
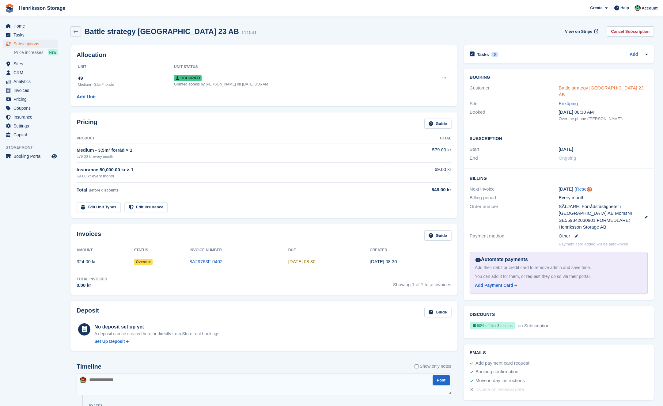
click at [587, 89] on link "Battle strategy [GEOGRAPHIC_DATA] 23 AB" at bounding box center [601, 91] width 85 height 12
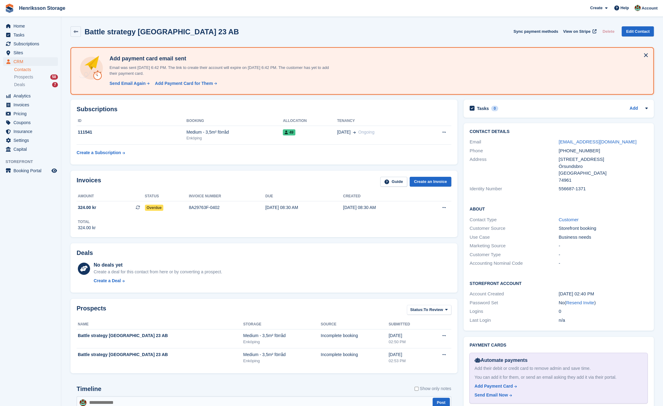
click at [570, 152] on div "[PHONE_NUMBER]" at bounding box center [603, 150] width 89 height 7
copy div "[PHONE_NUMBER]"
click at [137, 85] on div "Send Email Again" at bounding box center [127, 83] width 36 height 6
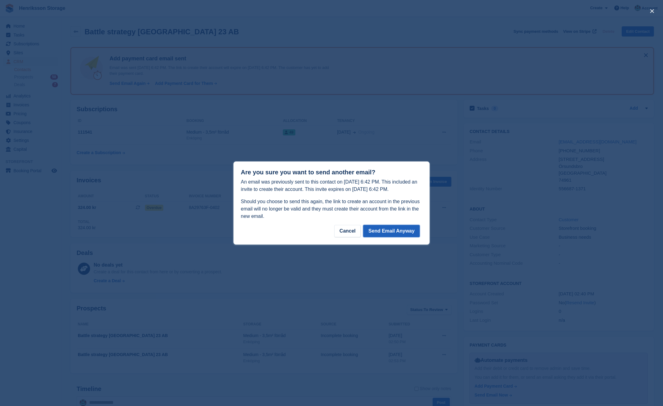
click at [385, 230] on button "Send Email Anyway" at bounding box center [391, 231] width 57 height 12
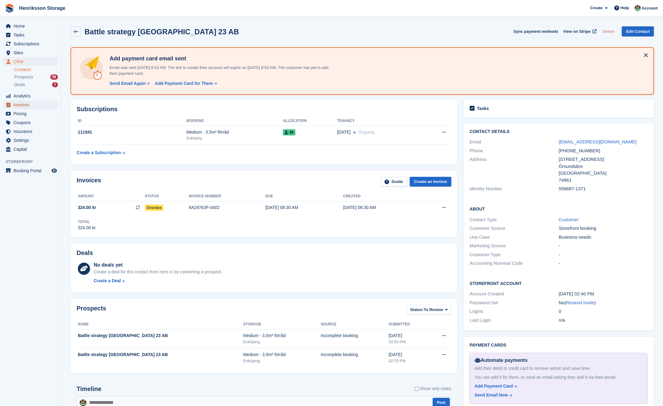
click at [29, 106] on span "Invoices" at bounding box center [31, 105] width 37 height 9
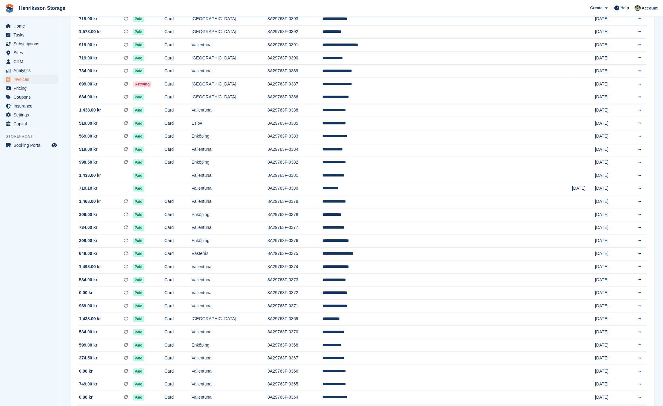
scroll to position [382, 0]
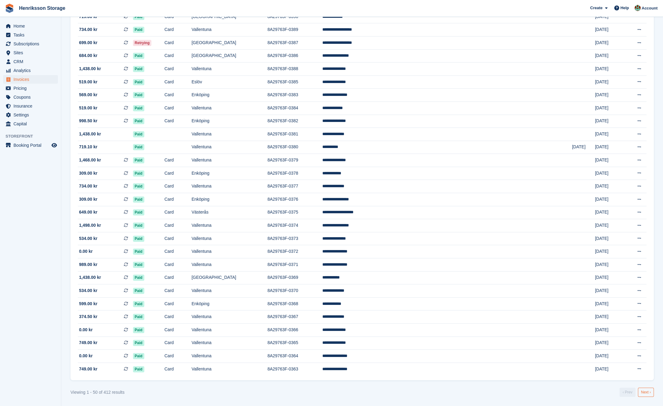
click at [642, 390] on link "Next ›" at bounding box center [646, 392] width 16 height 9
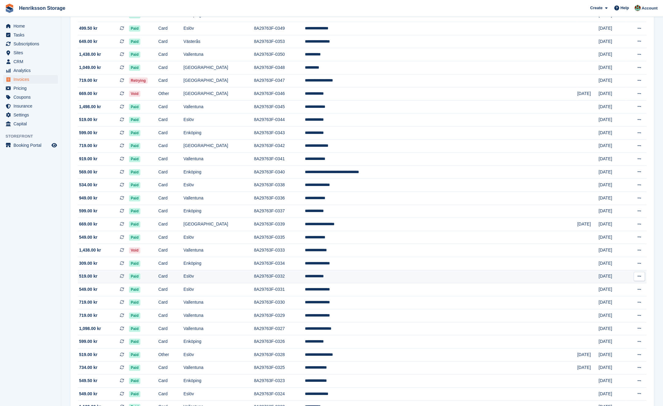
scroll to position [70, 0]
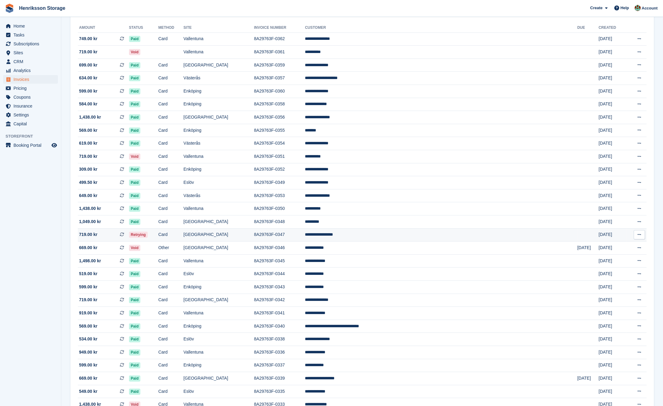
click at [244, 233] on td "[GEOGRAPHIC_DATA]" at bounding box center [219, 234] width 71 height 13
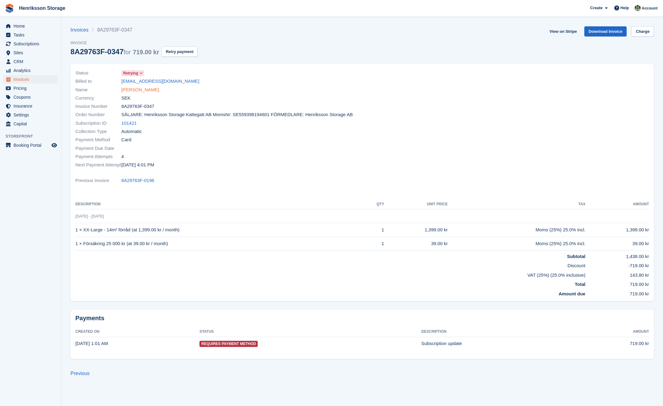
click at [152, 89] on link "Alaa Aldin Algreet" at bounding box center [140, 89] width 38 height 7
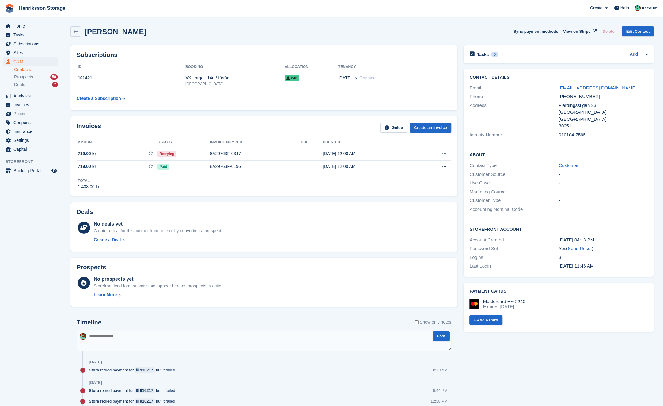
click at [568, 98] on div "+46739639255" at bounding box center [603, 96] width 89 height 7
copy div "+46739639255"
